Goal: Task Accomplishment & Management: Use online tool/utility

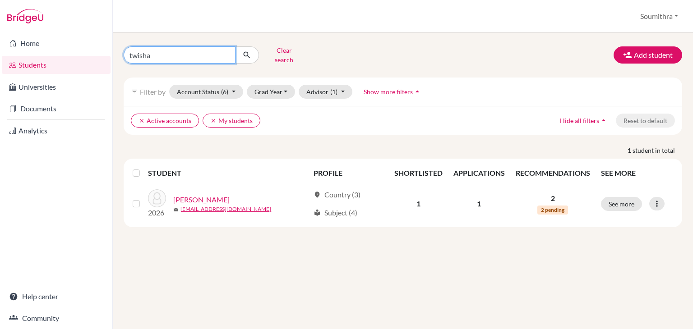
drag, startPoint x: 164, startPoint y: 54, endPoint x: 110, endPoint y: 54, distance: 54.1
click at [110, 54] on div "Home Students Universities Documents Analytics Help center Community Students o…" at bounding box center [346, 164] width 693 height 329
type input "yashraj"
click at [253, 52] on button "submit" at bounding box center [247, 54] width 24 height 17
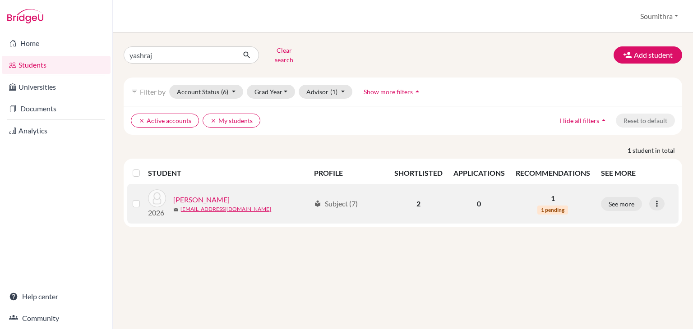
click at [203, 194] on link "[PERSON_NAME]" at bounding box center [201, 199] width 56 height 11
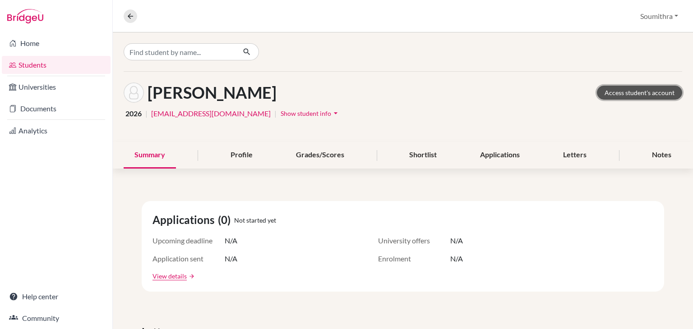
click at [643, 96] on link "Access student's account" at bounding box center [639, 93] width 85 height 14
